Goal: Information Seeking & Learning: Check status

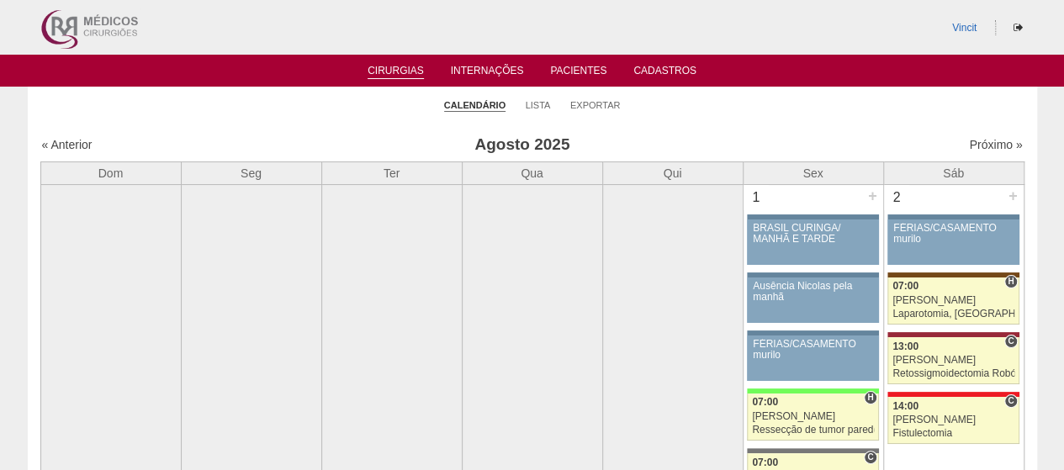
click at [413, 68] on link "Cirurgias" at bounding box center [396, 72] width 56 height 14
click at [75, 141] on link "« Anterior" at bounding box center [67, 144] width 50 height 13
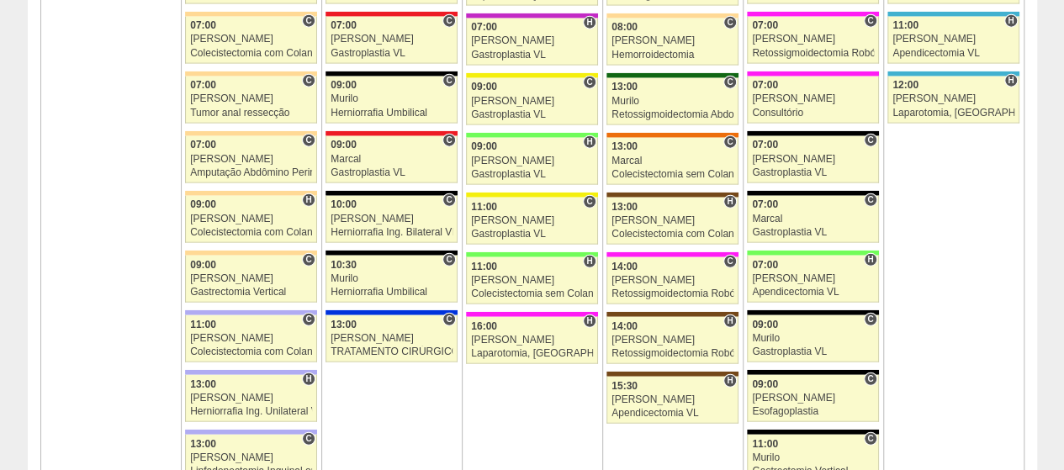
scroll to position [1850, 0]
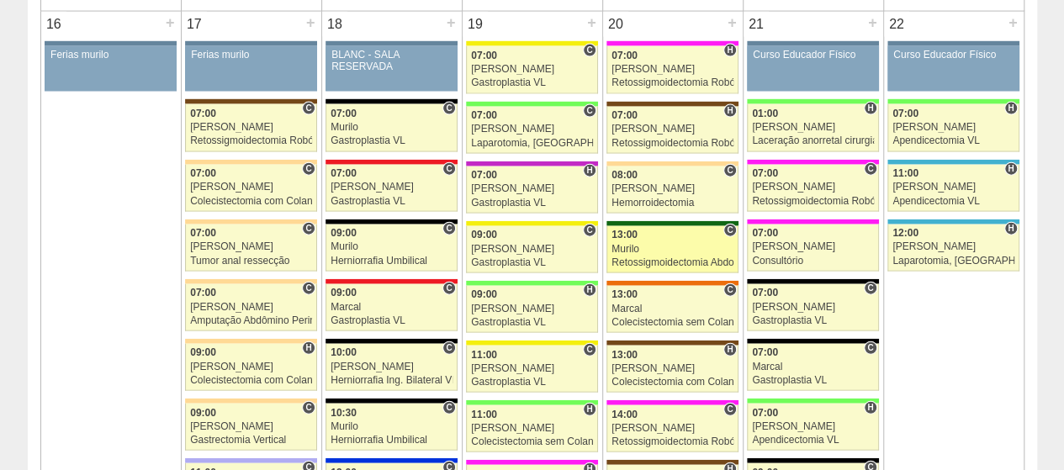
click at [668, 244] on div "Murilo" at bounding box center [672, 249] width 122 height 11
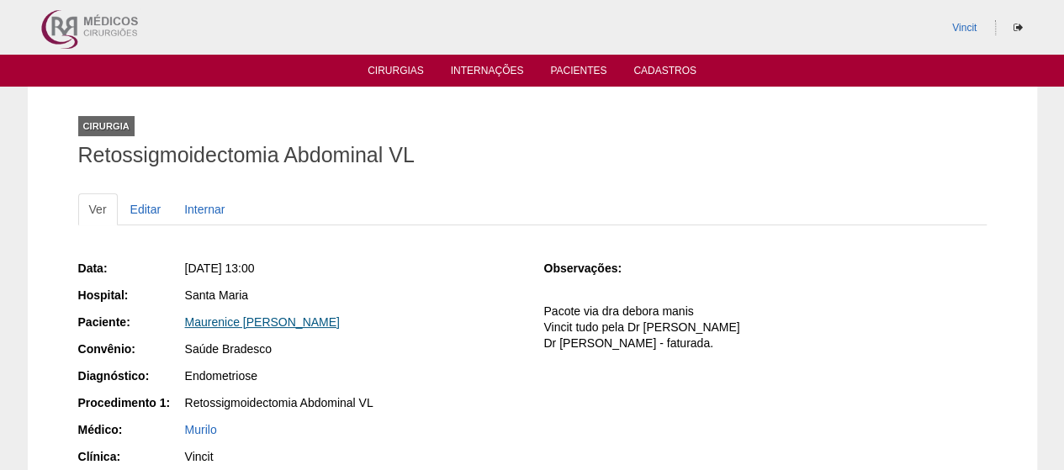
click at [267, 316] on link "Maurenice [PERSON_NAME]" at bounding box center [262, 321] width 155 height 13
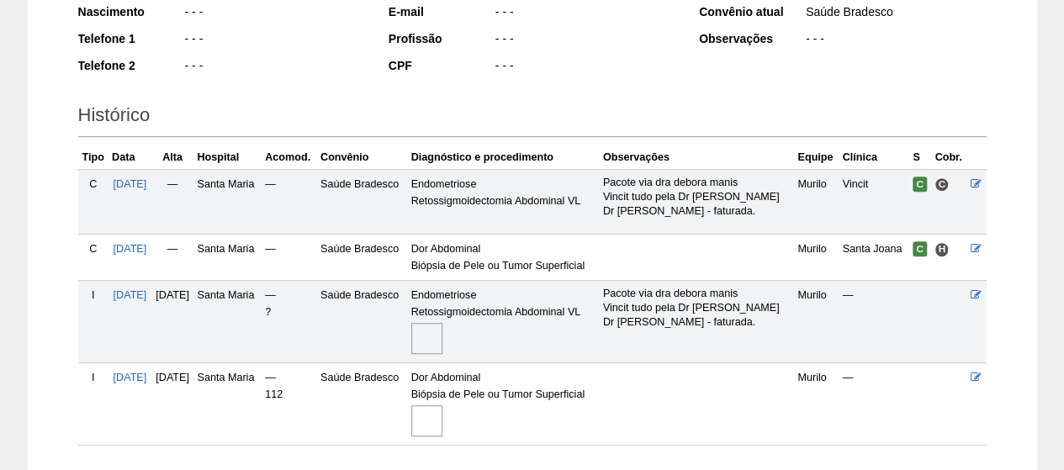
scroll to position [415, 0]
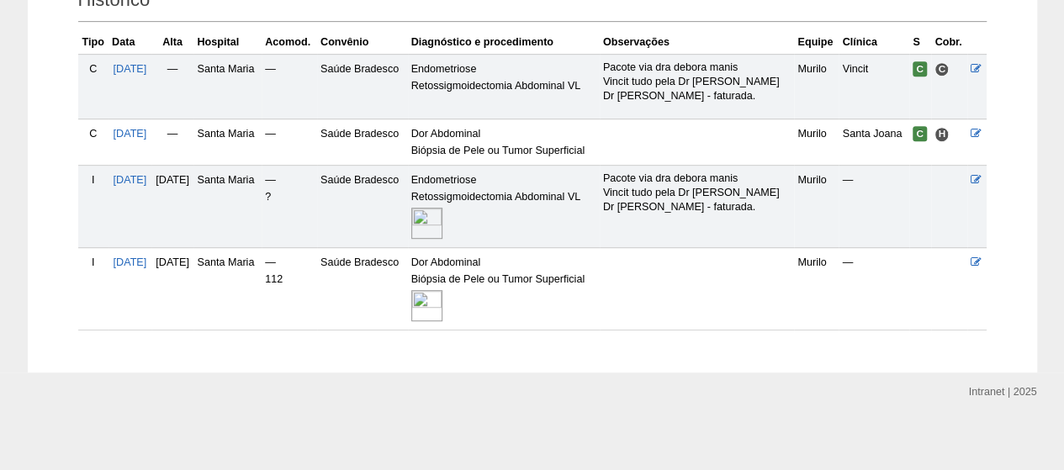
click at [442, 215] on img at bounding box center [426, 223] width 31 height 31
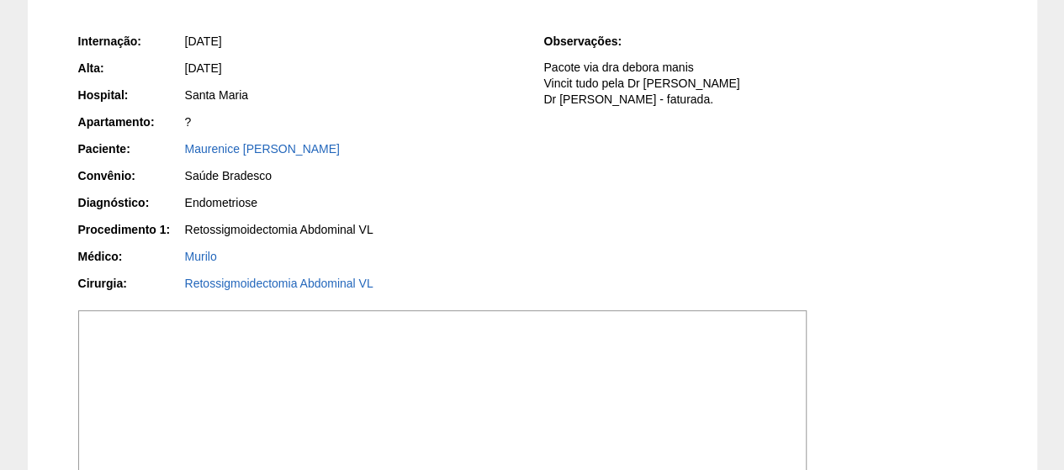
scroll to position [252, 0]
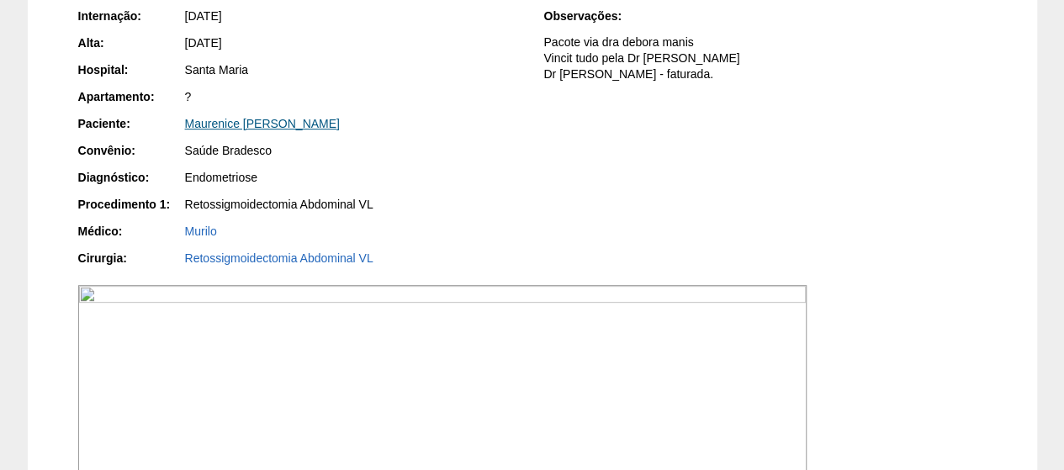
click at [272, 128] on link "Maurenice [PERSON_NAME]" at bounding box center [262, 123] width 155 height 13
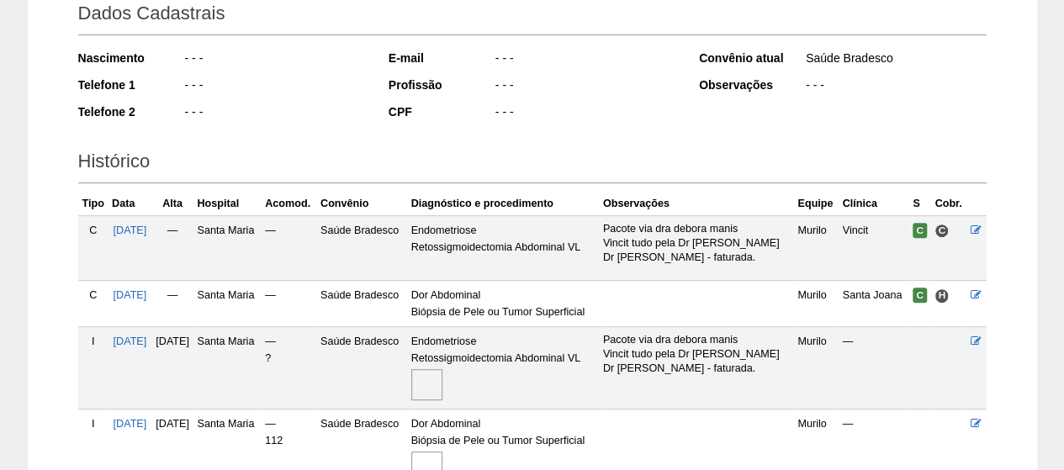
scroll to position [415, 0]
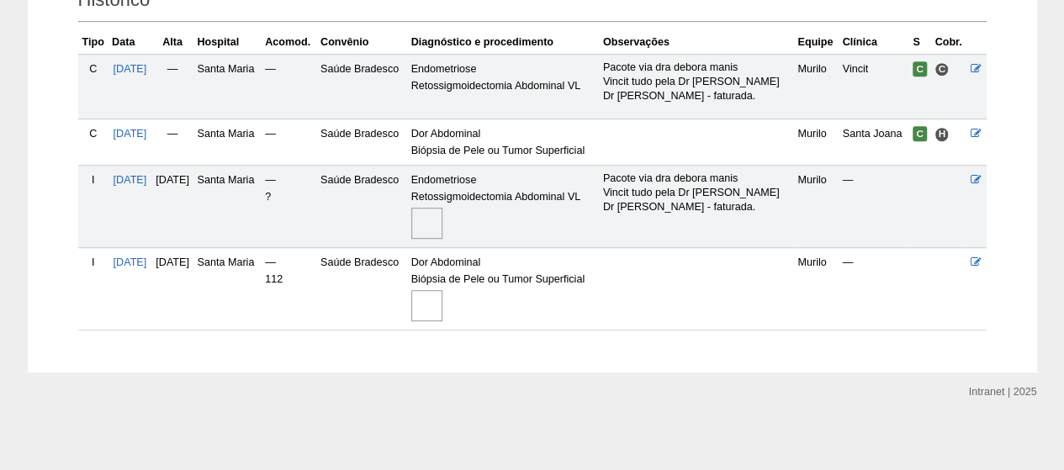
click at [442, 209] on img at bounding box center [426, 223] width 31 height 31
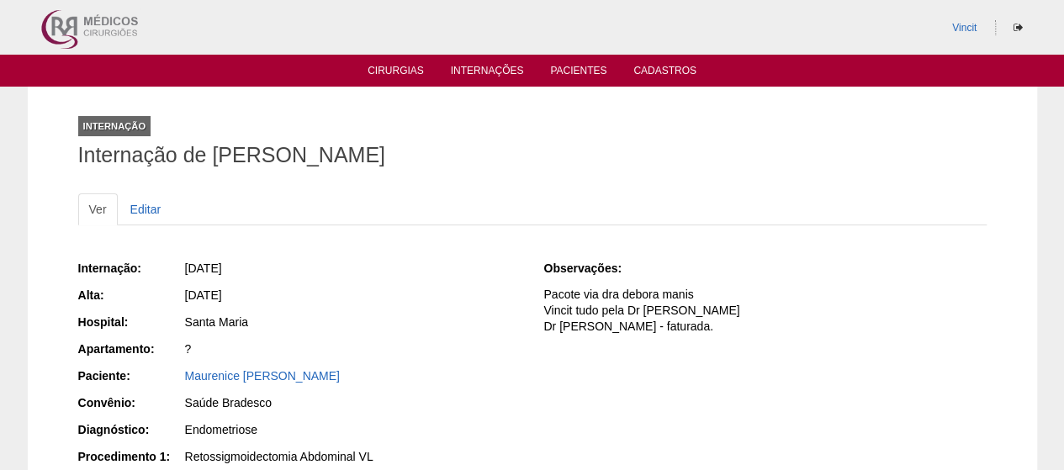
drag, startPoint x: 500, startPoint y: 151, endPoint x: 212, endPoint y: 149, distance: 287.6
click at [212, 149] on h1 "Internação de [PERSON_NAME]" at bounding box center [532, 155] width 908 height 21
copy h1 "Maurenice [PERSON_NAME]"
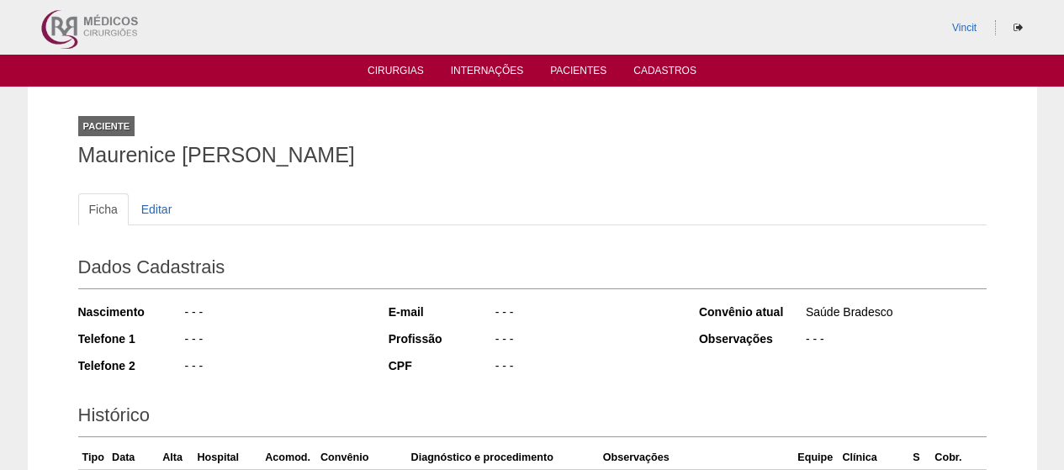
scroll to position [409, 0]
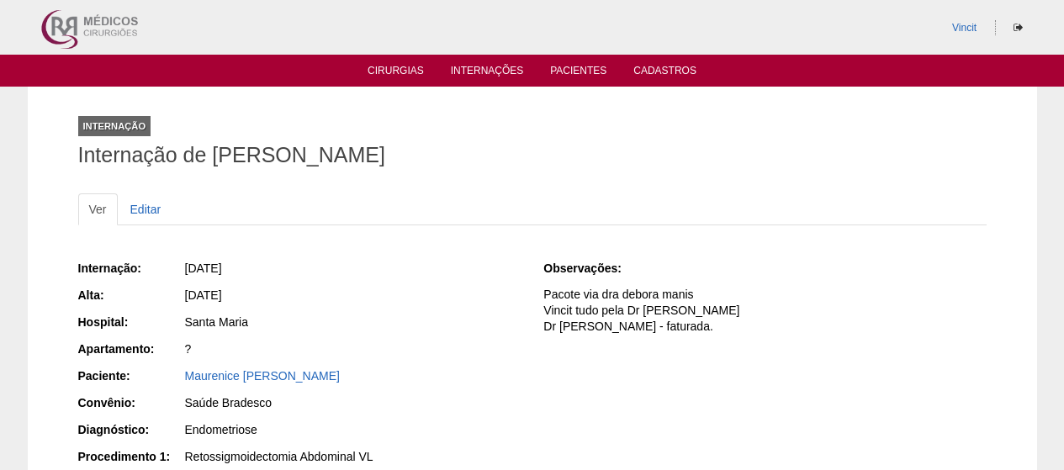
scroll to position [252, 0]
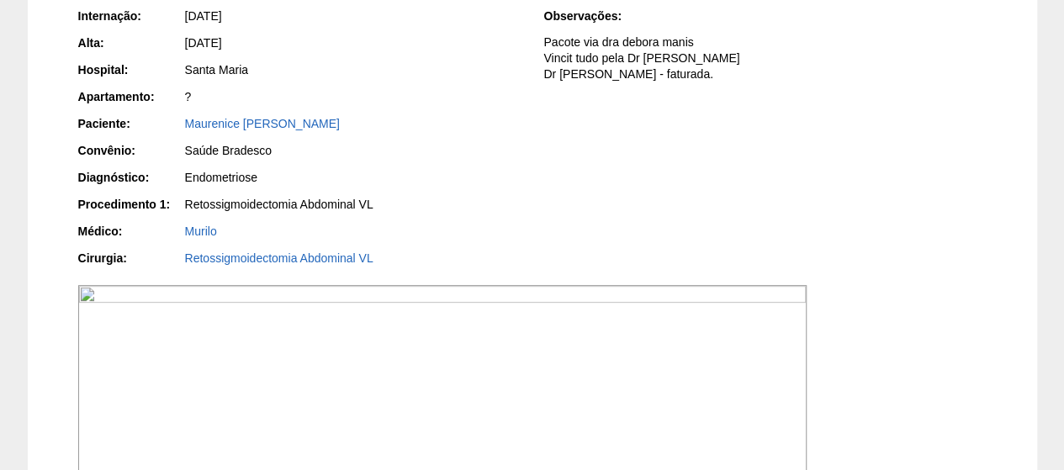
drag, startPoint x: 0, startPoint y: 0, endPoint x: 500, endPoint y: 204, distance: 539.4
click at [500, 204] on div "Retossigmoidectomia Abdominal VL" at bounding box center [353, 204] width 336 height 17
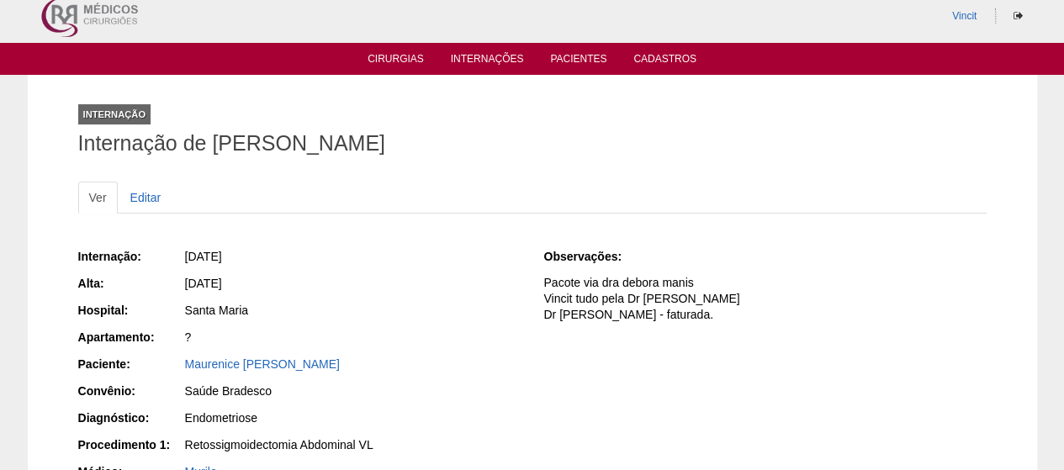
scroll to position [0, 0]
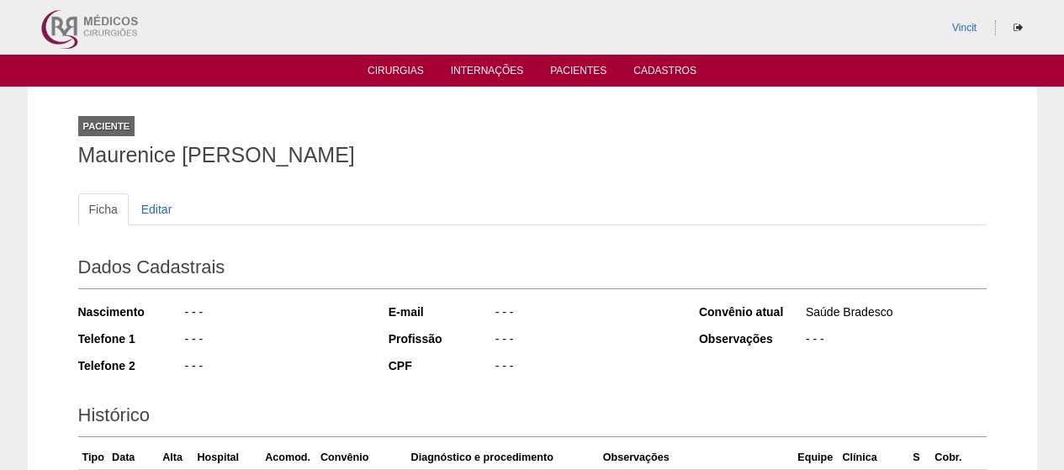
scroll to position [409, 0]
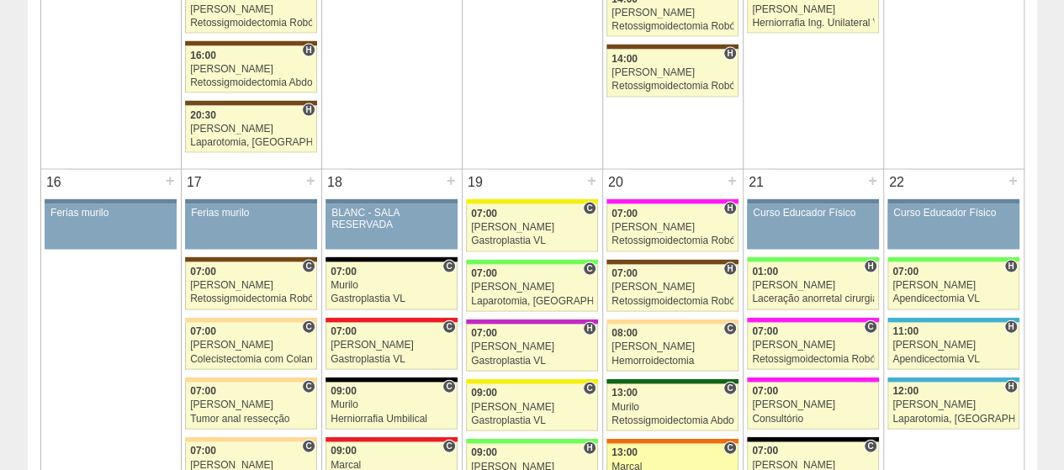
scroll to position [1850, 0]
